Goal: Information Seeking & Learning: Learn about a topic

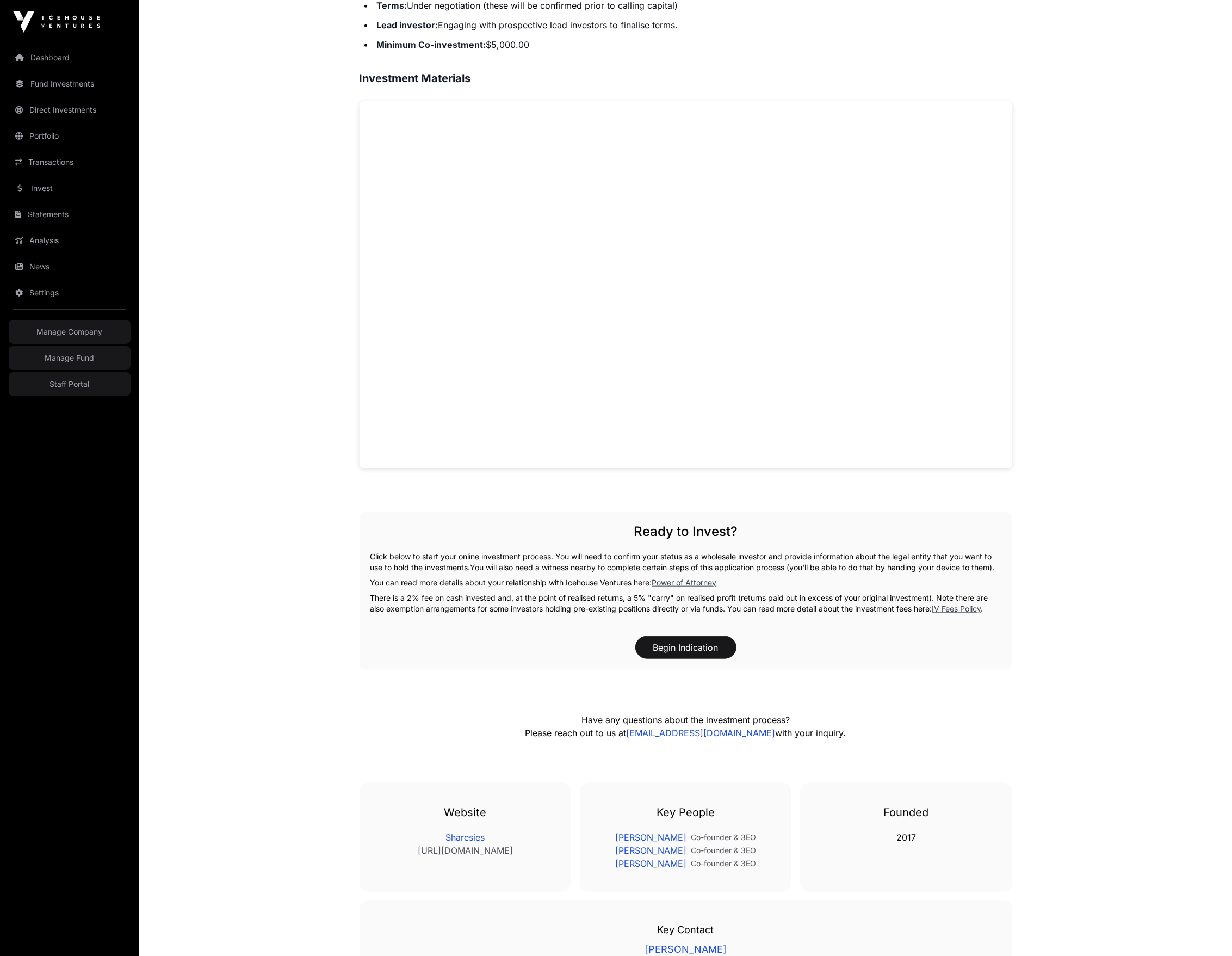
scroll to position [374, 0]
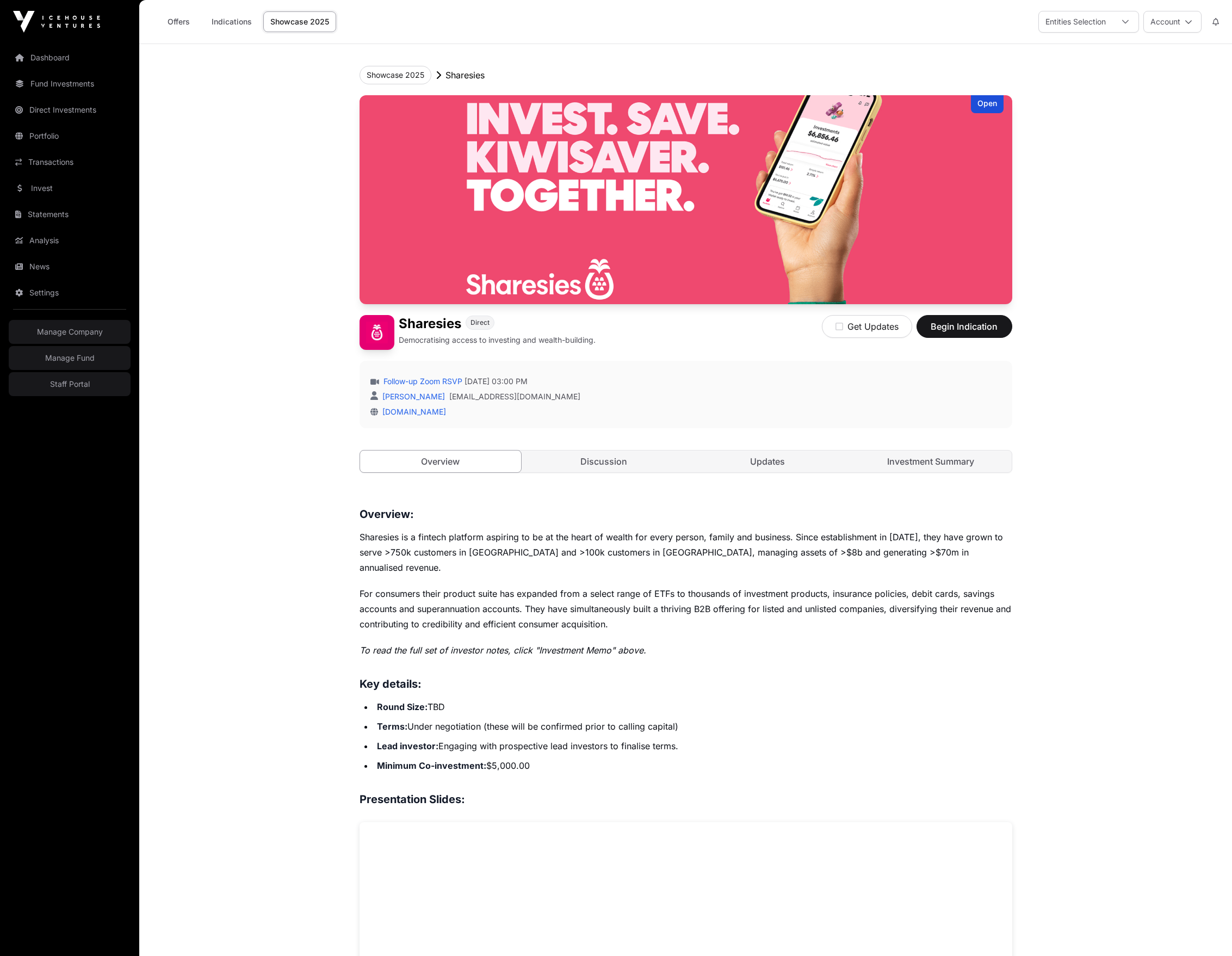
scroll to position [374, 0]
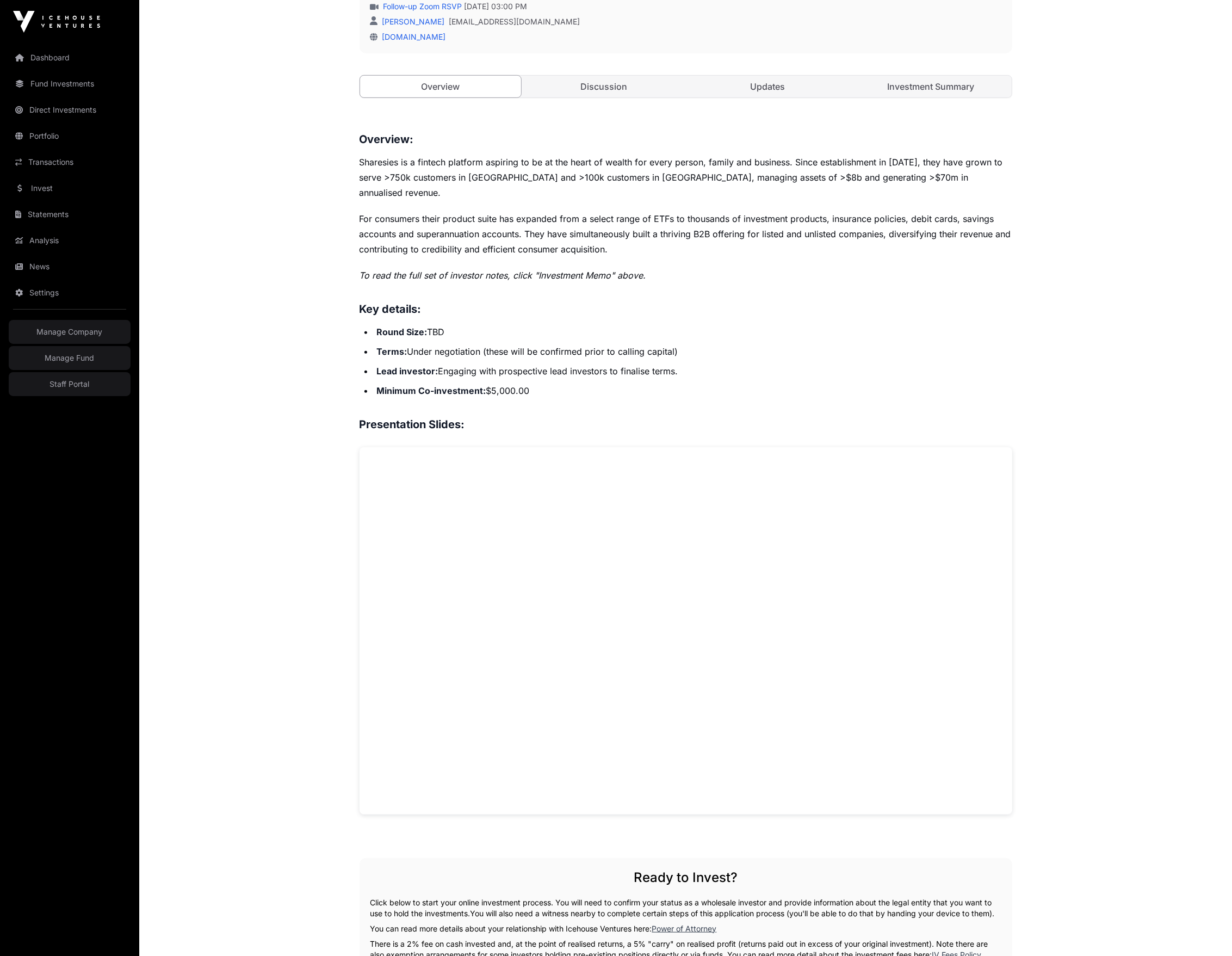
click at [652, 217] on p "For consumers their product suite has expanded from a select range of ETFs to t…" at bounding box center [685, 233] width 652 height 45
